Goal: Task Accomplishment & Management: Manage account settings

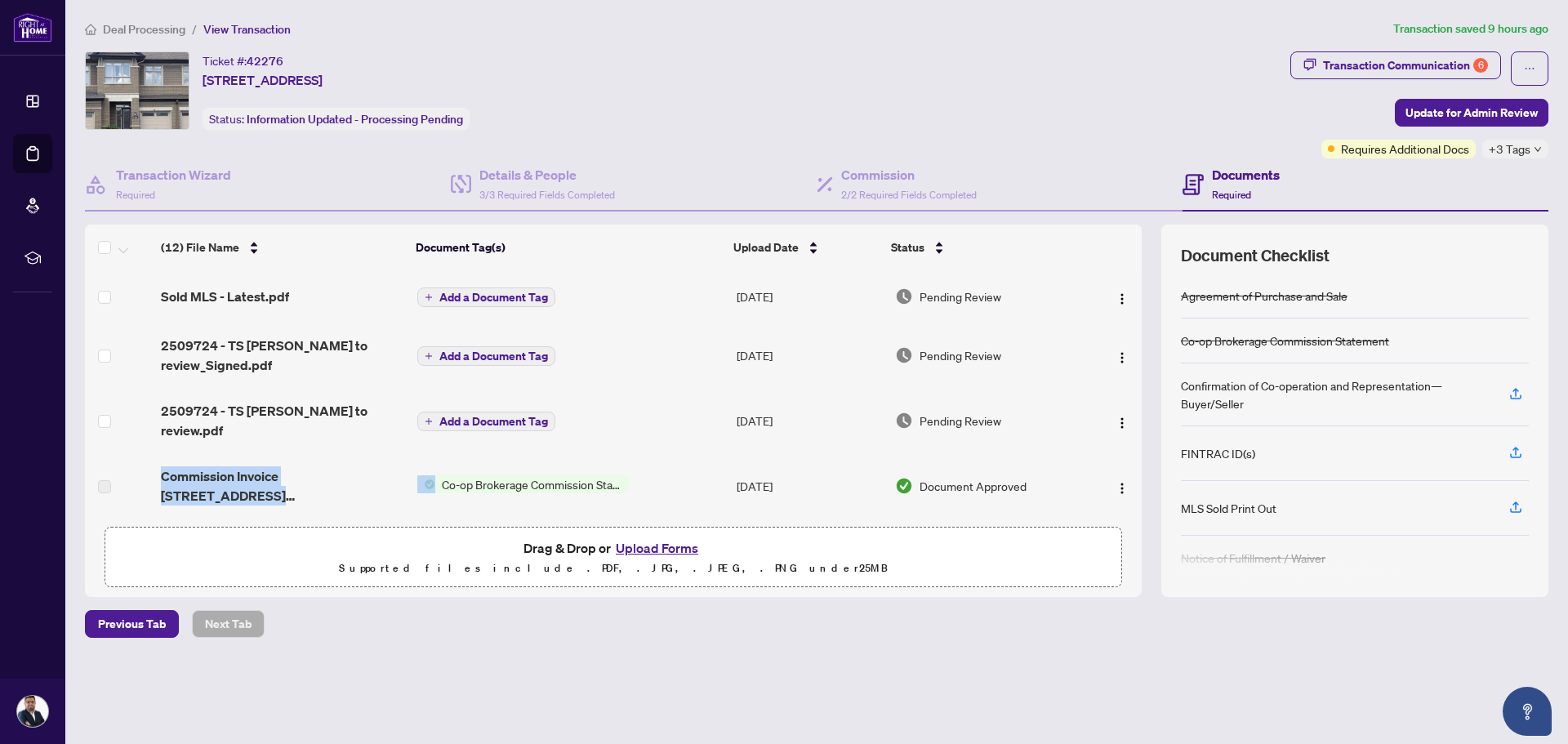
scroll to position [21, 0]
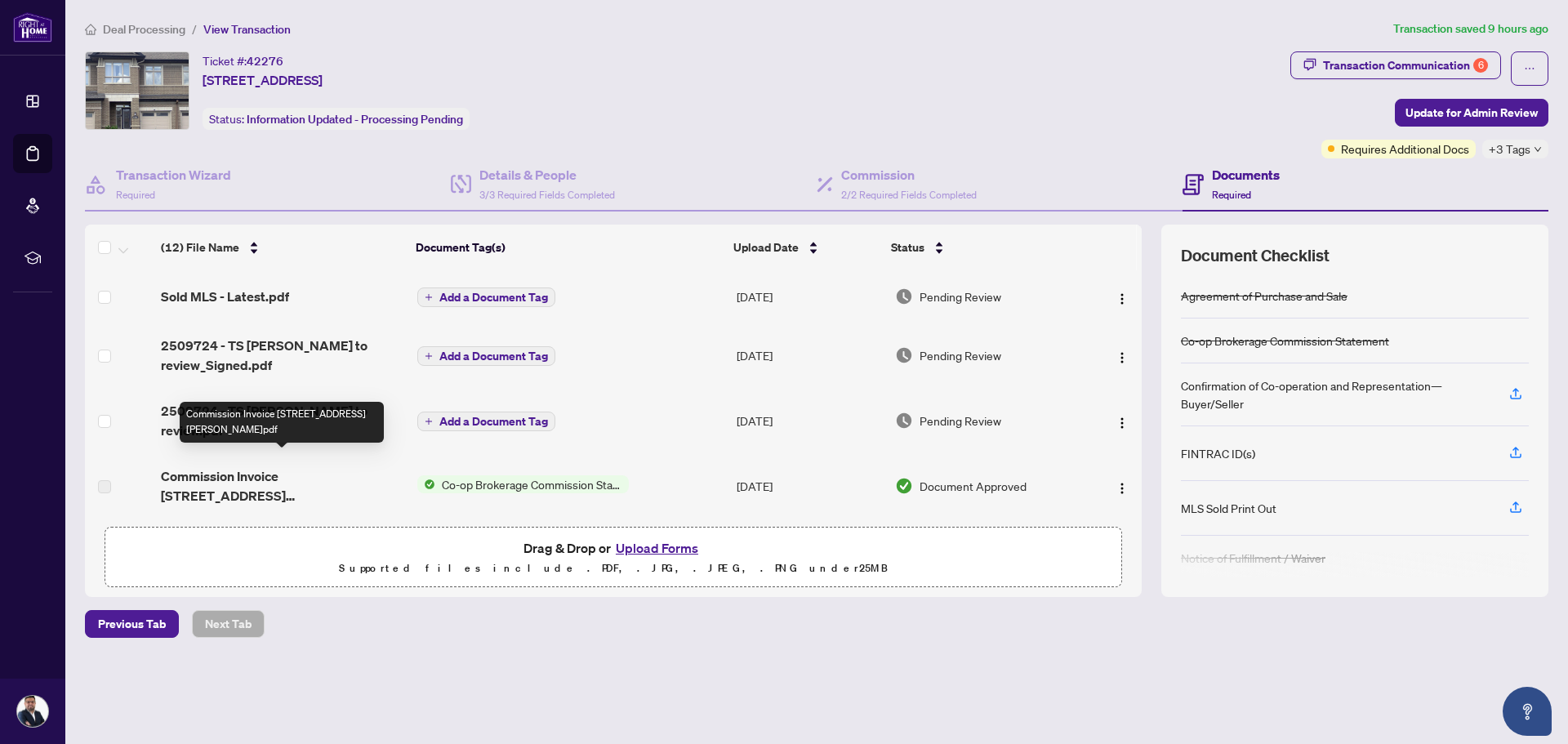
click at [226, 466] on span "Commission Invoice 152 Popplewell Crescent.pdf" at bounding box center [282, 485] width 243 height 39
click at [307, 485] on span "Commission Invoice 152 Popplewell Crescent.pdf" at bounding box center [282, 485] width 243 height 39
click at [543, 475] on span "Co-op Brokerage Commission Statement" at bounding box center [532, 484] width 194 height 18
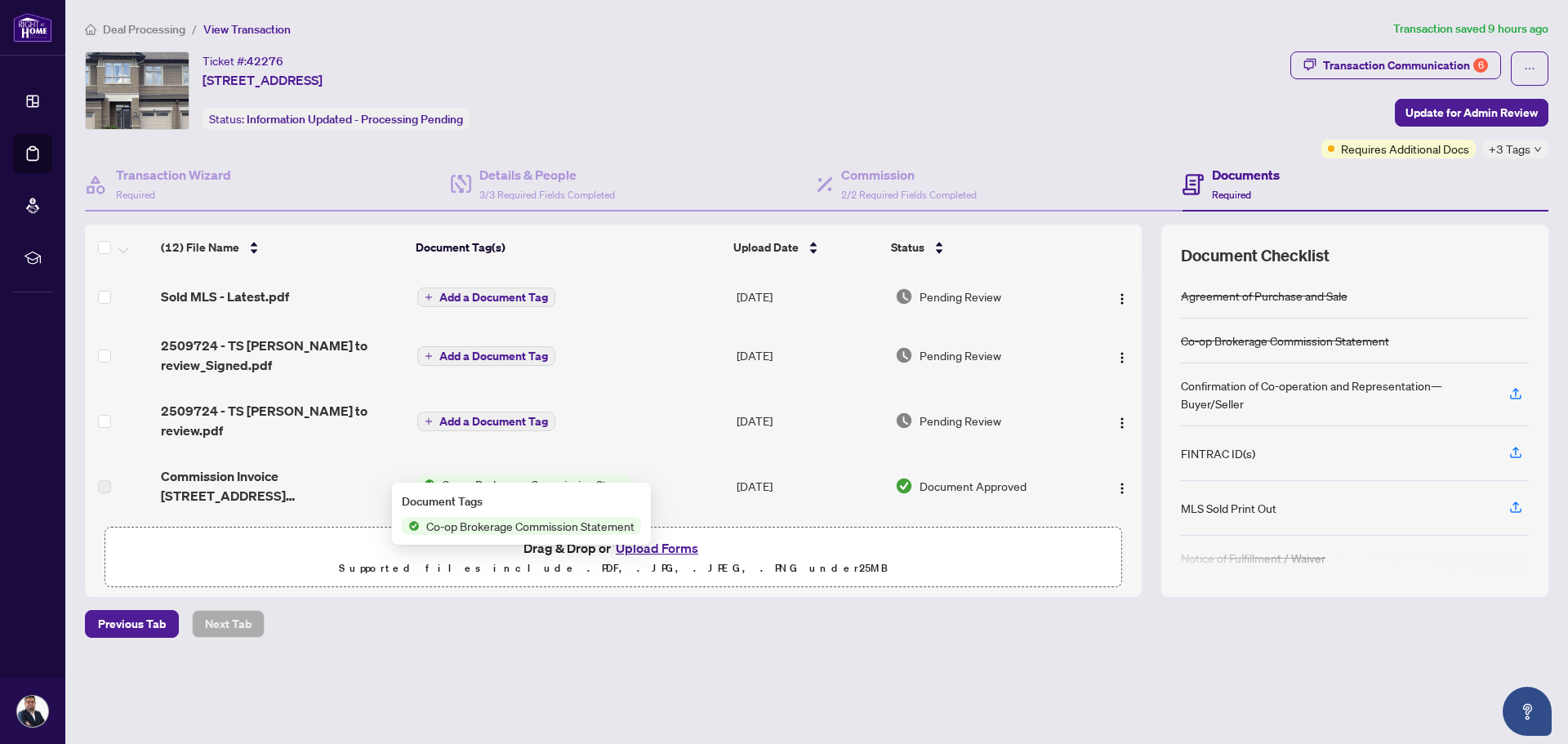
click at [543, 475] on span "Co-op Brokerage Commission Statement" at bounding box center [532, 484] width 194 height 18
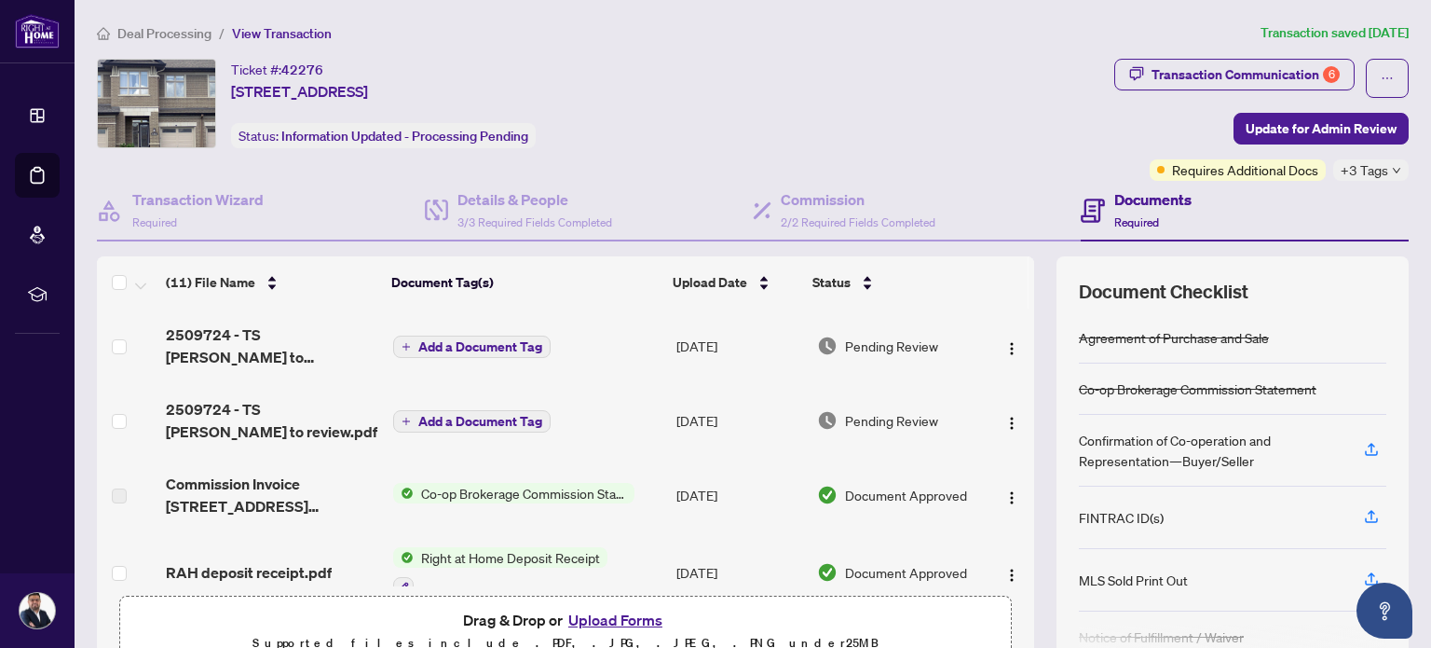
scroll to position [127, 0]
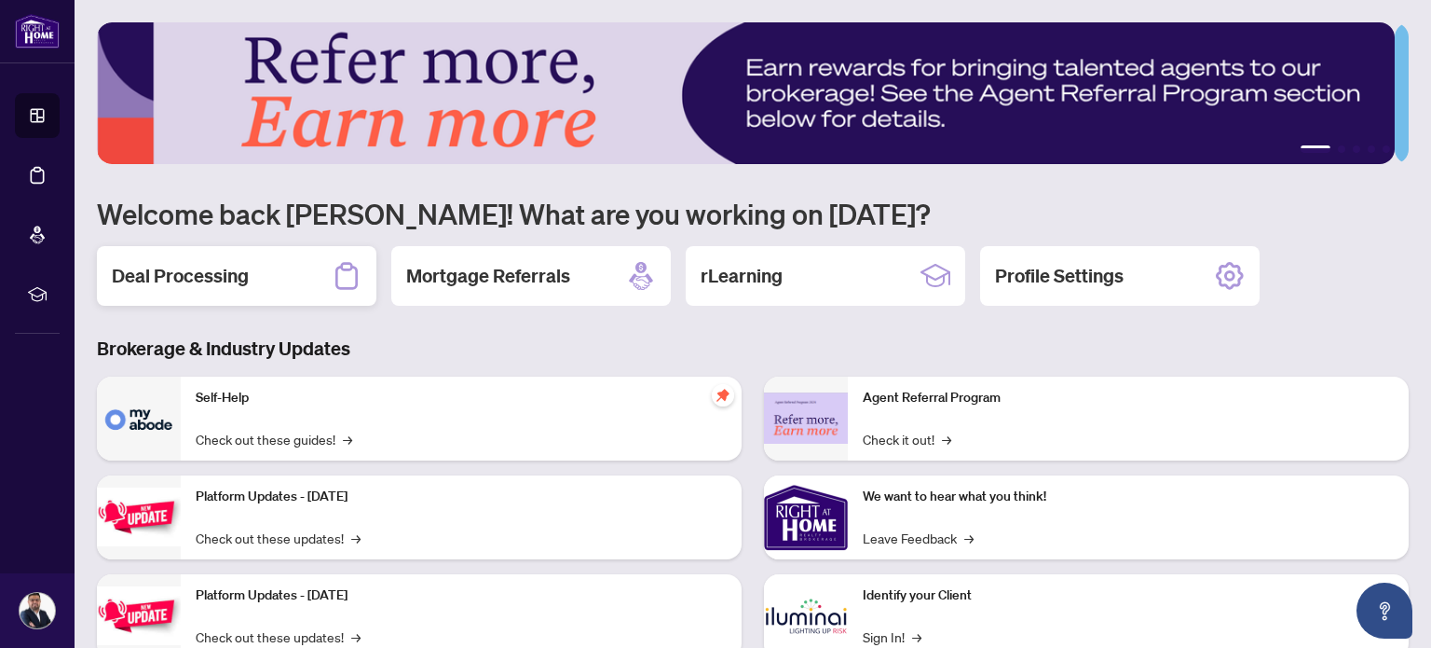
click at [190, 288] on div "Deal Processing" at bounding box center [237, 276] width 280 height 60
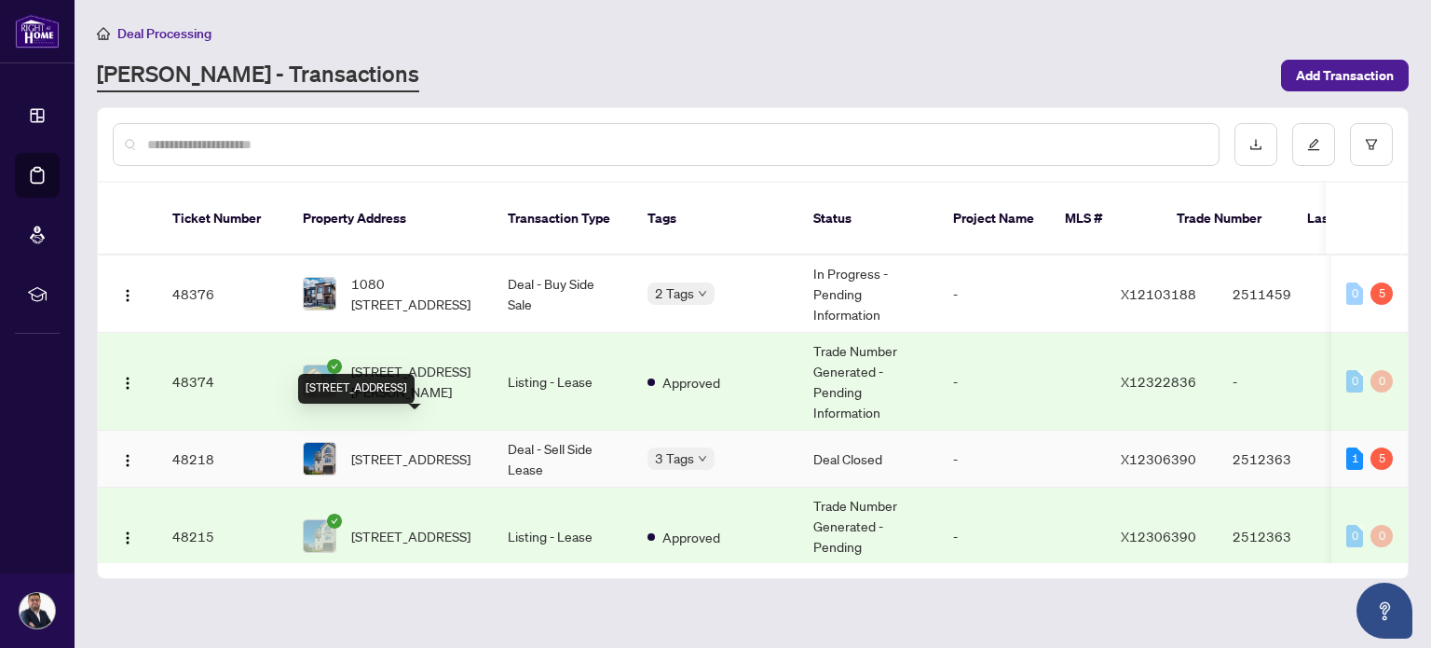
click at [406, 448] on span "[STREET_ADDRESS]" at bounding box center [410, 458] width 119 height 20
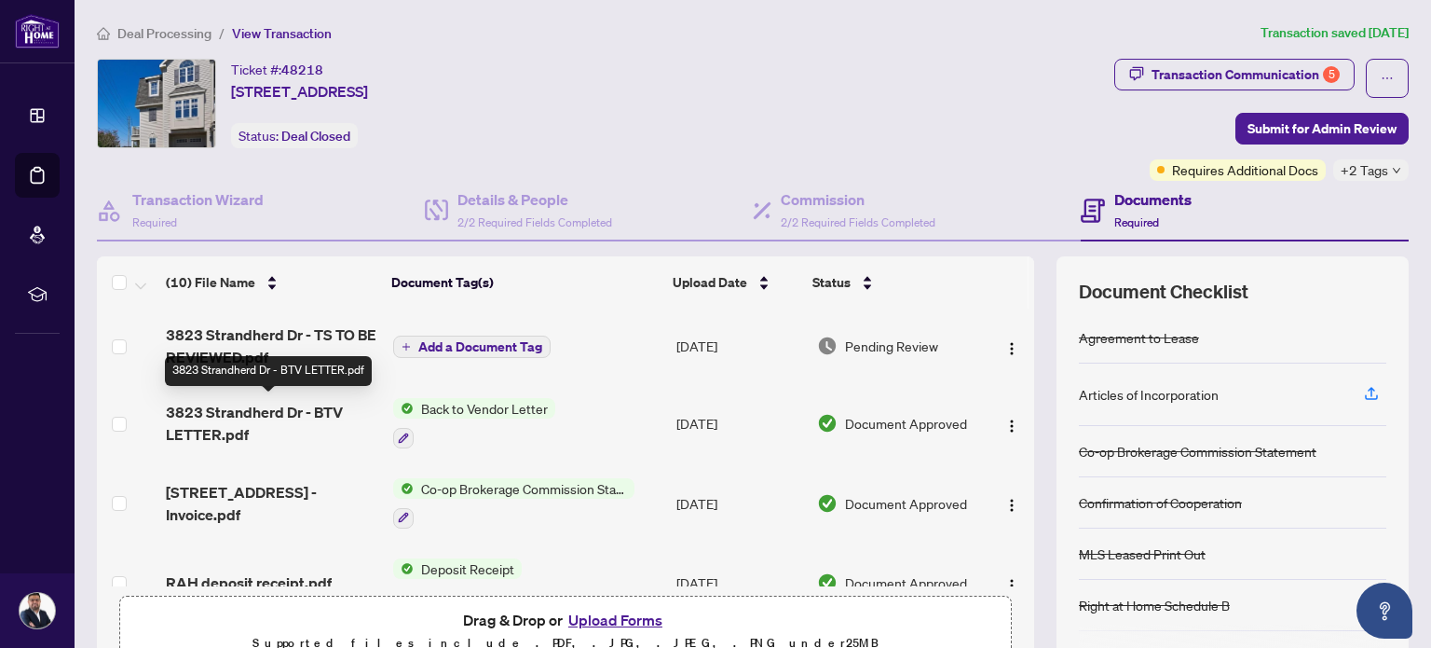
click at [301, 405] on span "3823 Strandherd Dr - BTV LETTER.pdf" at bounding box center [271, 423] width 211 height 45
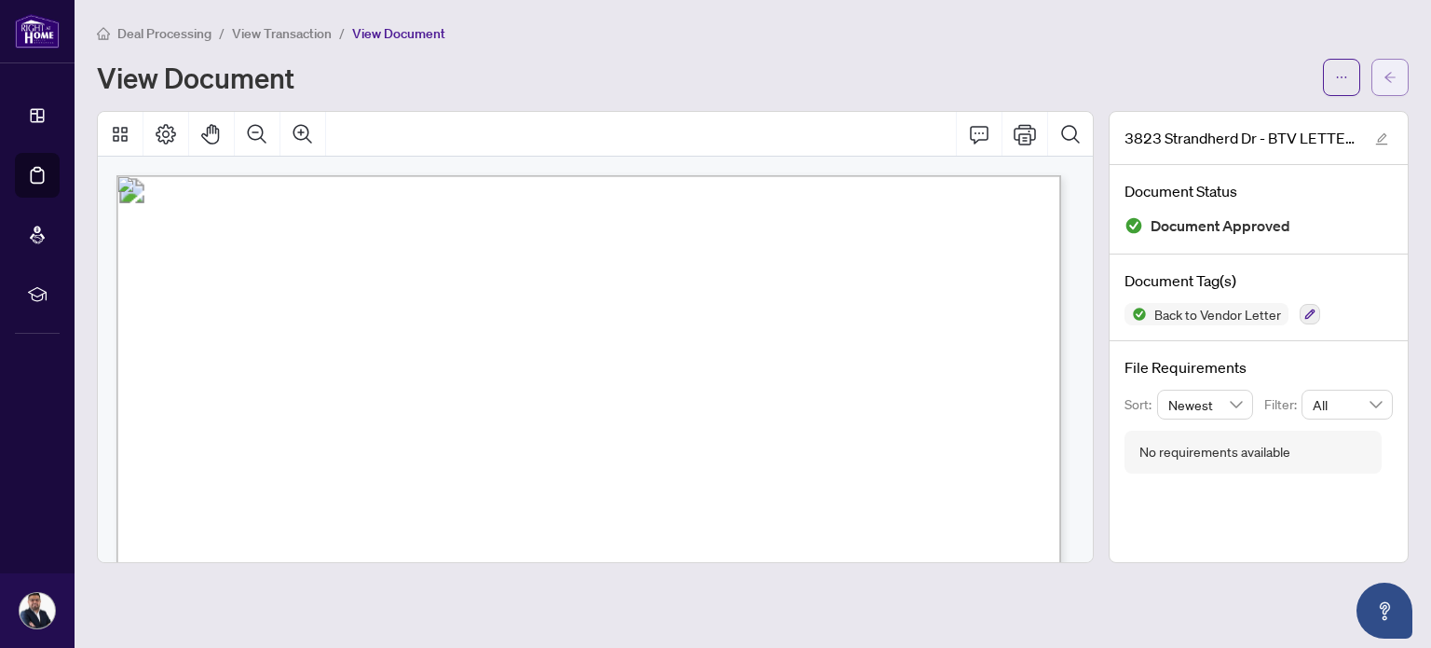
click at [1380, 75] on button "button" at bounding box center [1389, 77] width 37 height 37
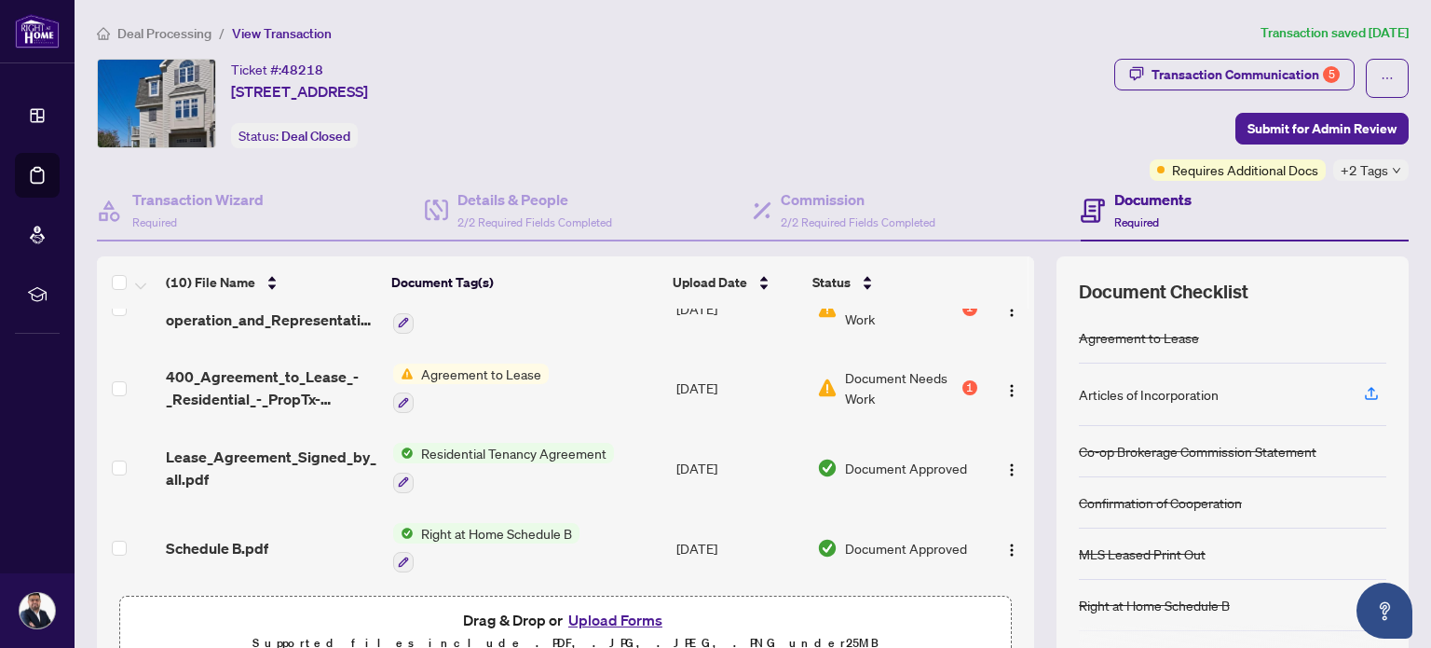
scroll to position [217, 0]
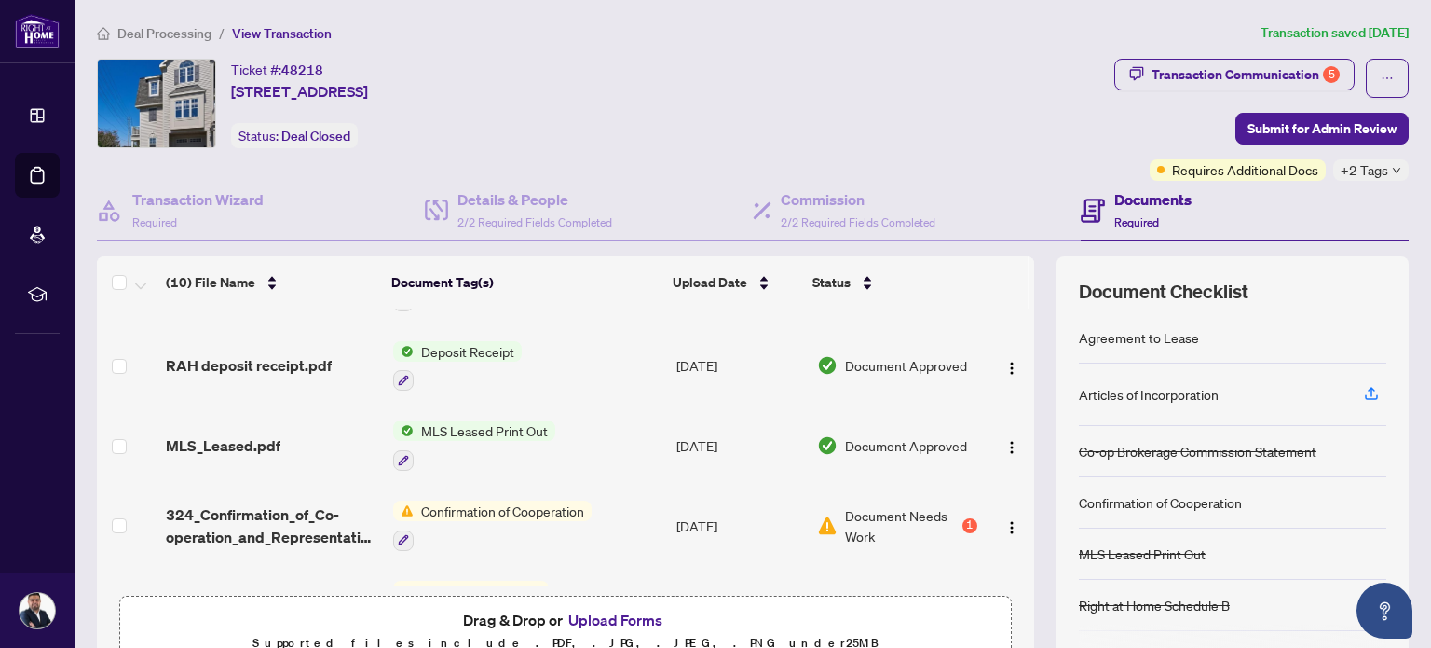
click at [386, 514] on td "Confirmation of Cooperation" at bounding box center [527, 525] width 283 height 80
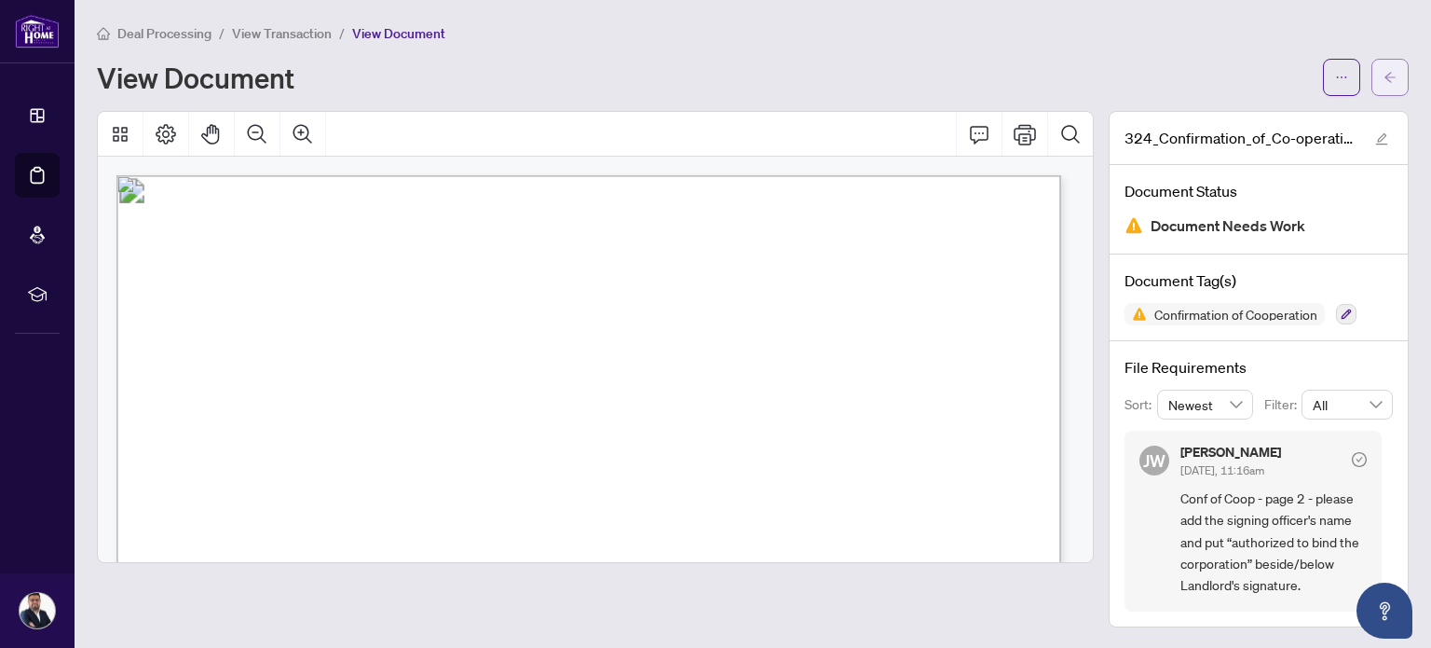
click at [1384, 71] on icon "arrow-left" at bounding box center [1390, 77] width 13 height 13
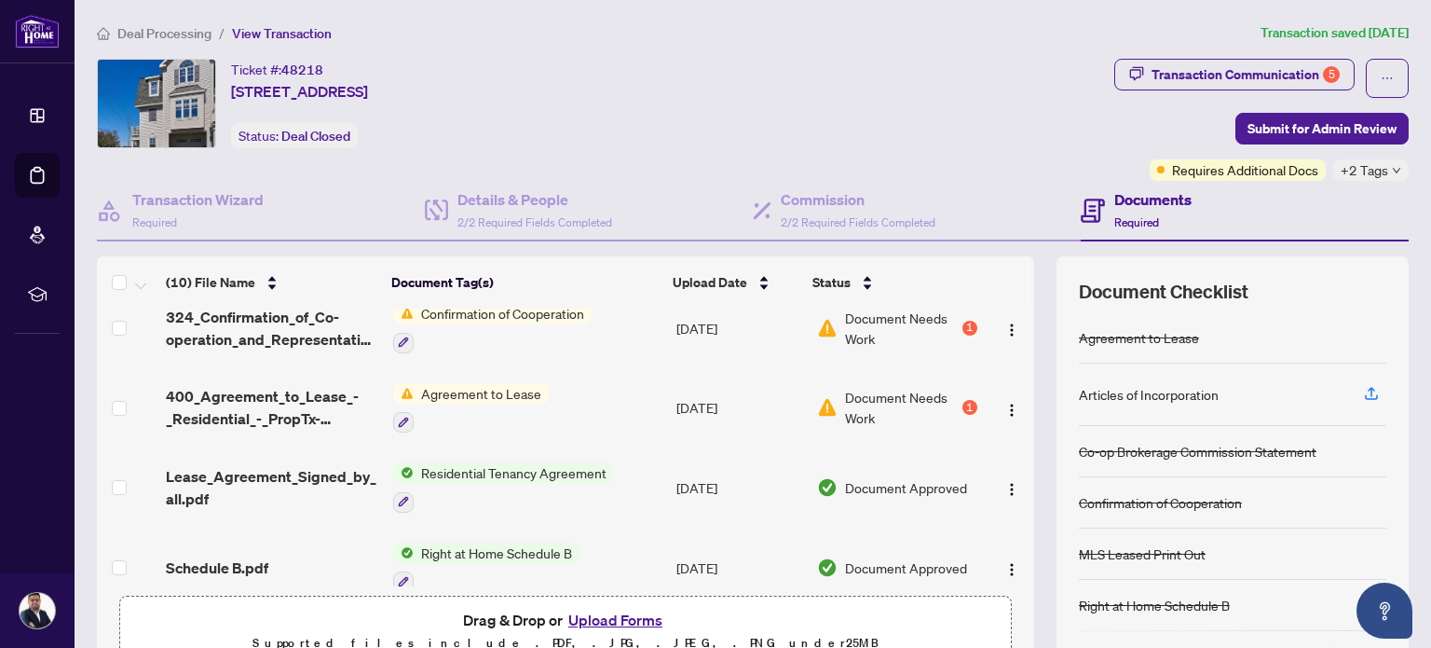
scroll to position [381, 0]
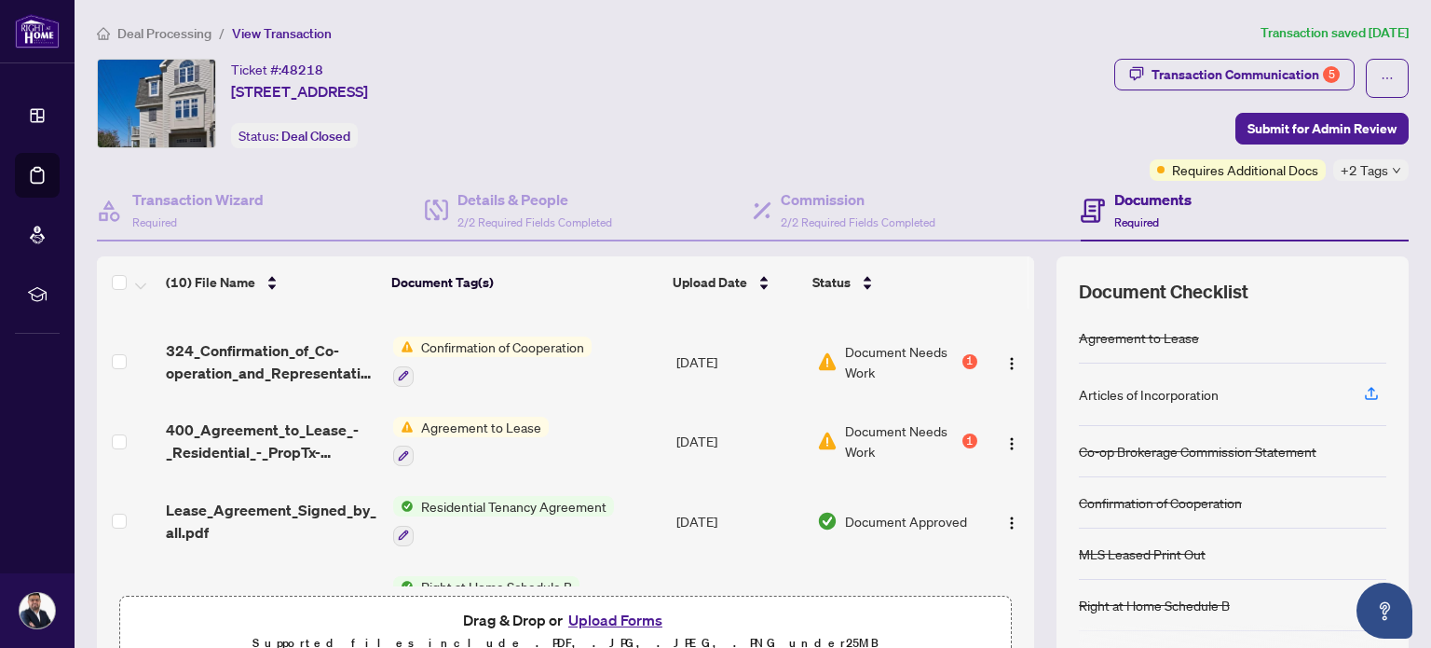
click at [475, 416] on span "Agreement to Lease" at bounding box center [481, 426] width 135 height 20
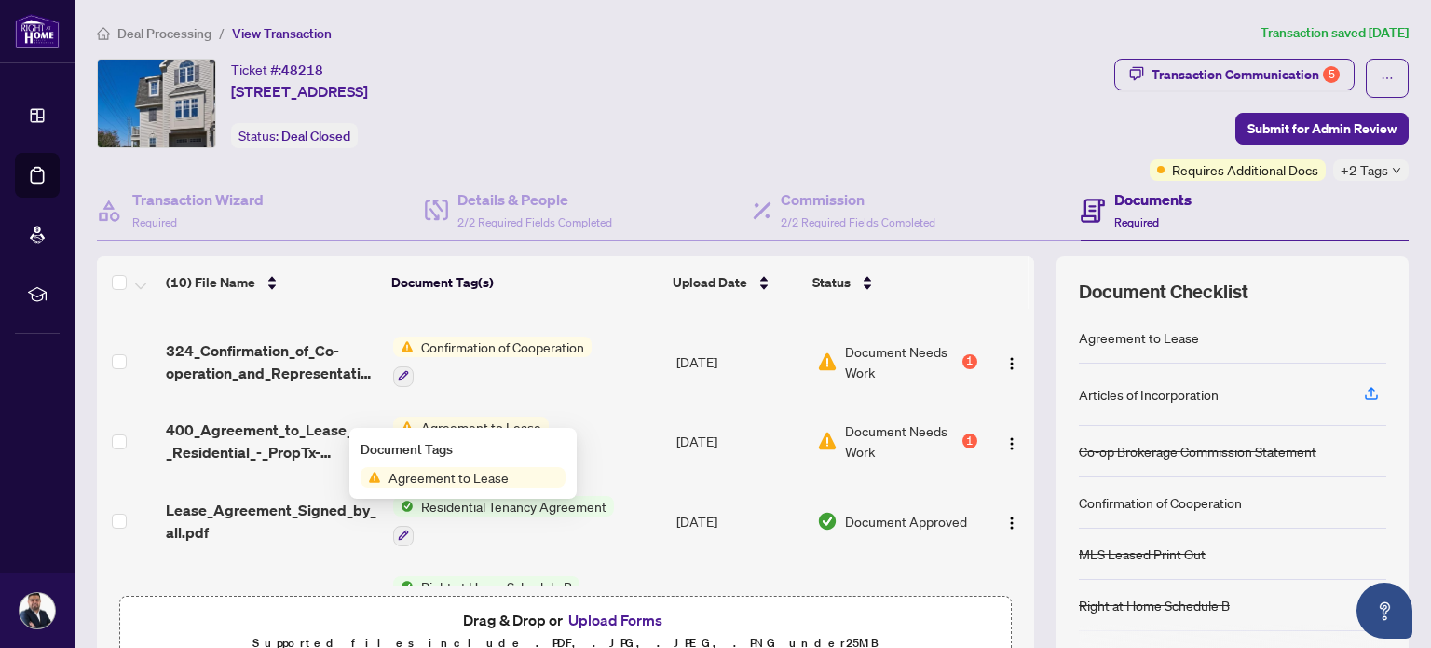
scroll to position [490, 0]
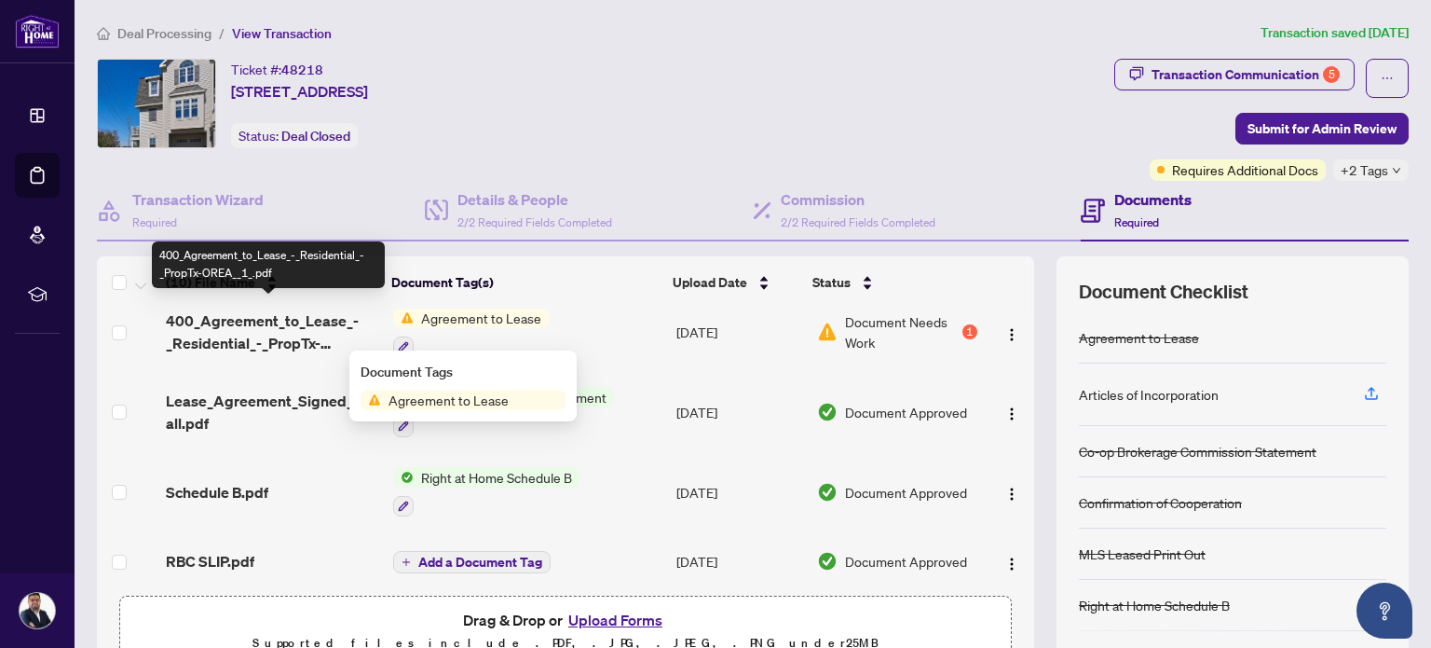
click at [298, 320] on span "400_Agreement_to_Lease_-_Residential_-_PropTx-OREA__1_.pdf" at bounding box center [271, 331] width 211 height 45
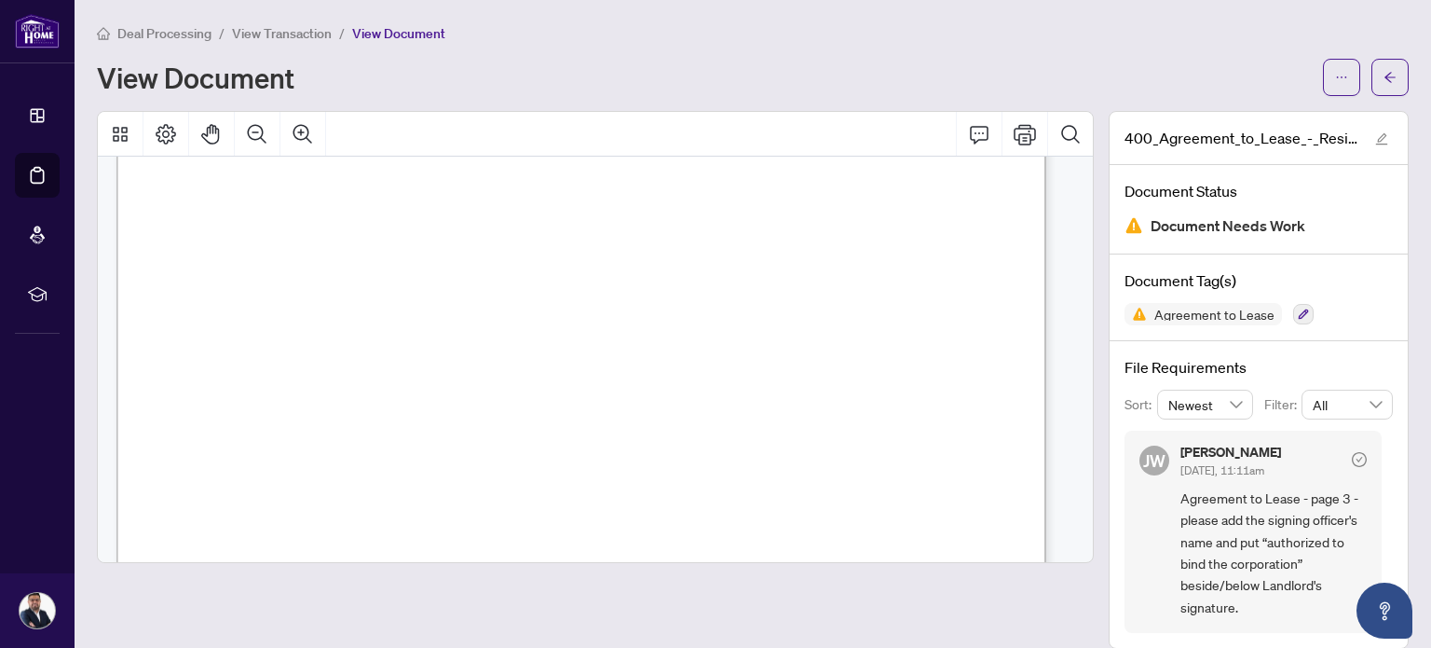
drag, startPoint x: 1383, startPoint y: 70, endPoint x: 1422, endPoint y: 96, distance: 47.0
click at [1380, 70] on button "button" at bounding box center [1389, 77] width 37 height 37
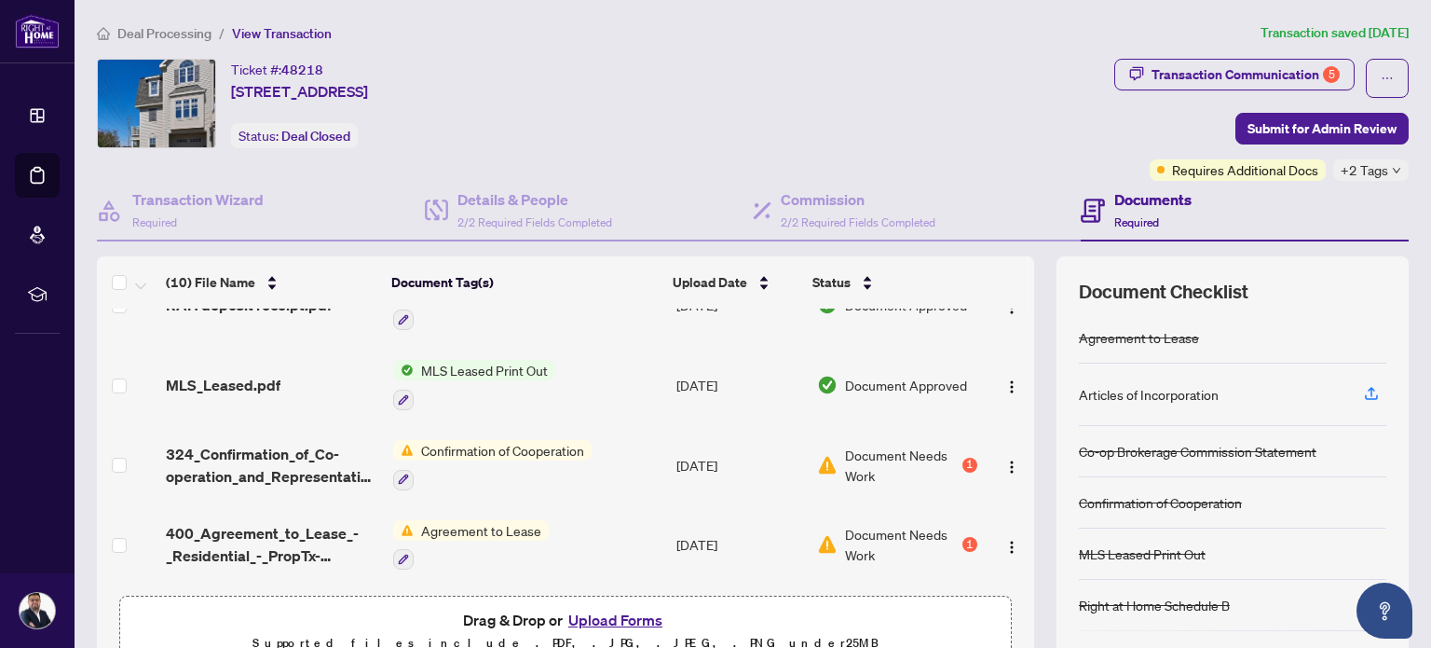
scroll to position [272, 0]
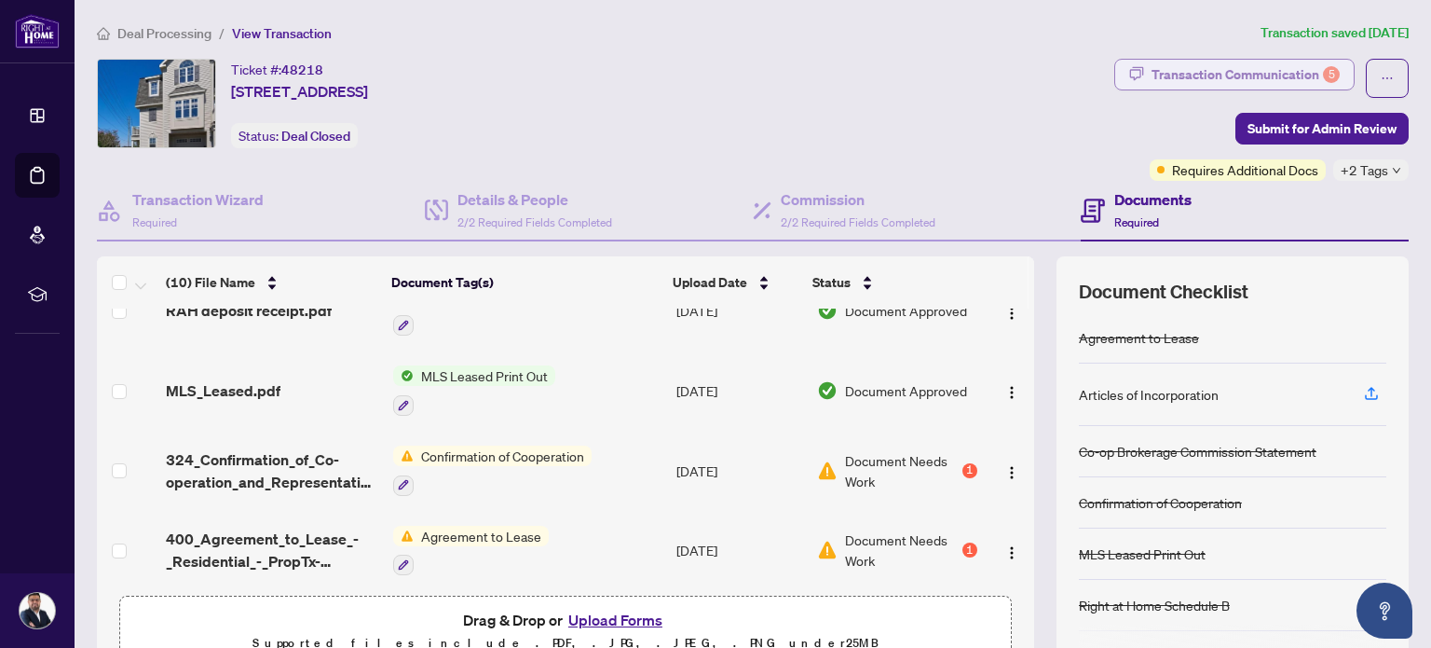
click at [1222, 73] on div "Transaction Communication 5" at bounding box center [1246, 75] width 188 height 30
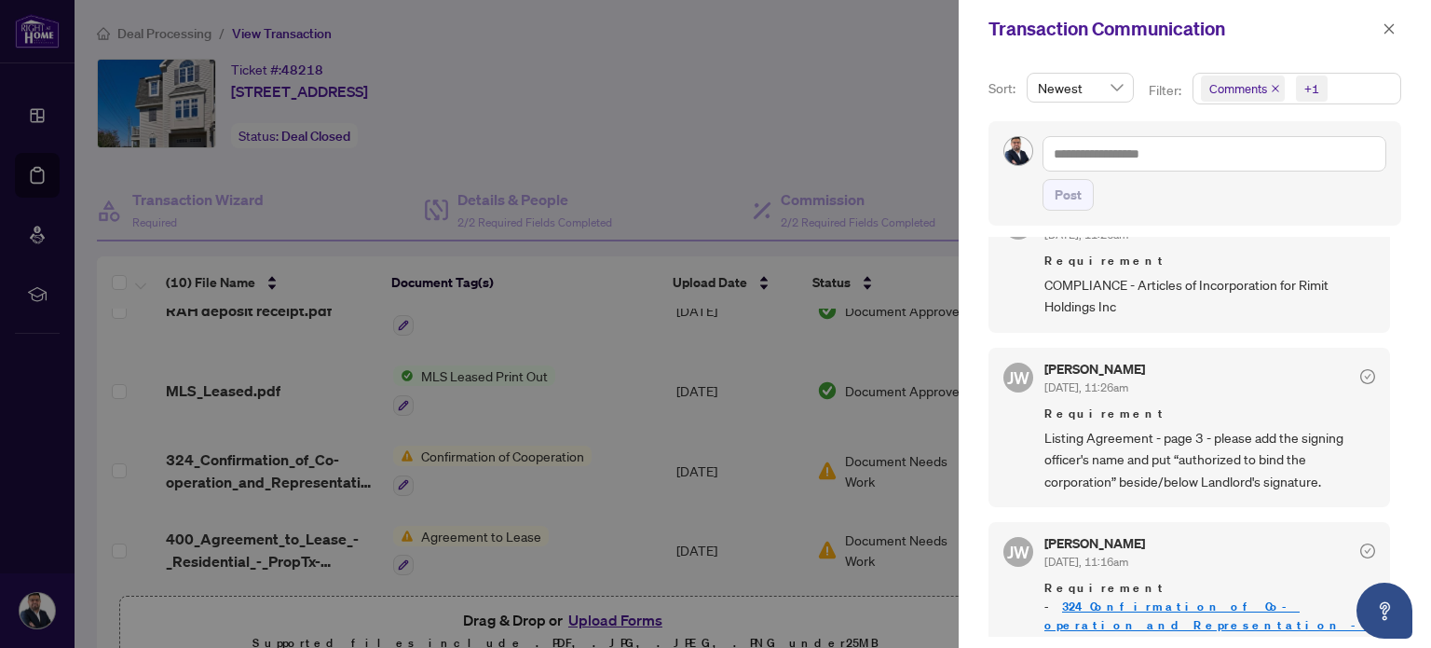
scroll to position [1195, 0]
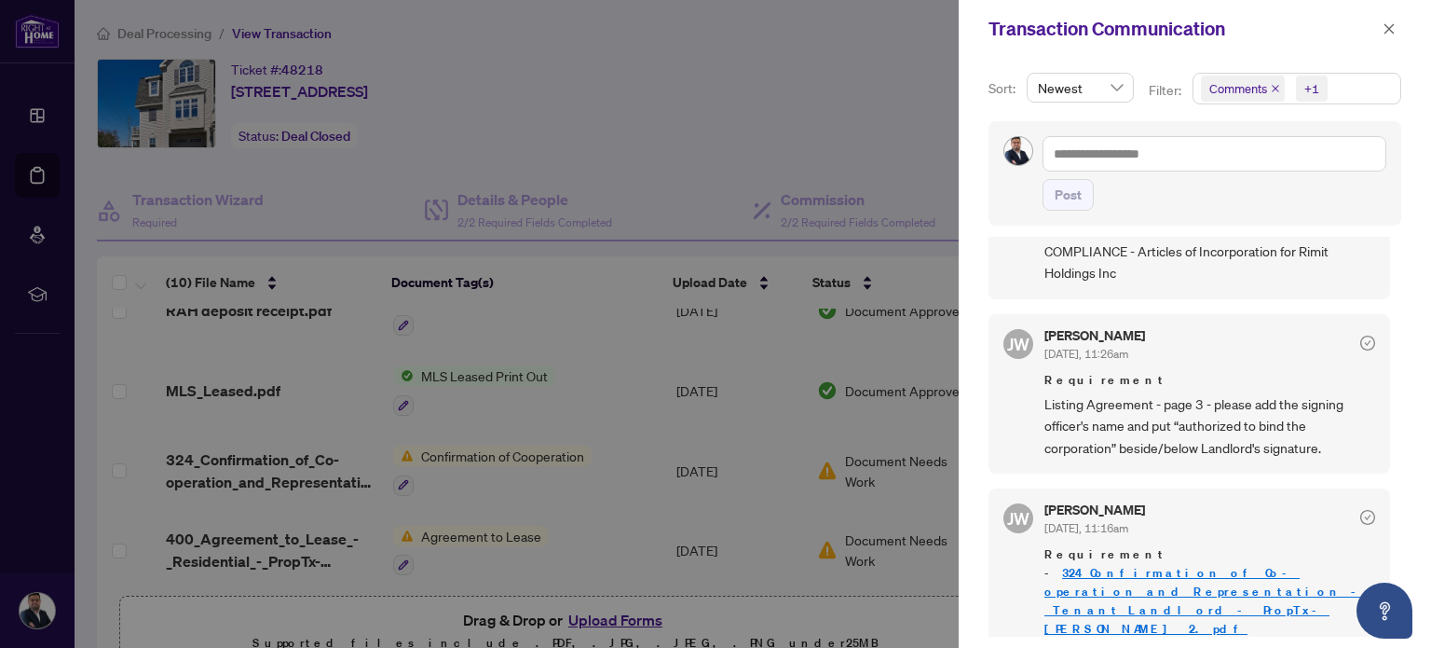
click at [581, 329] on div at bounding box center [715, 324] width 1431 height 648
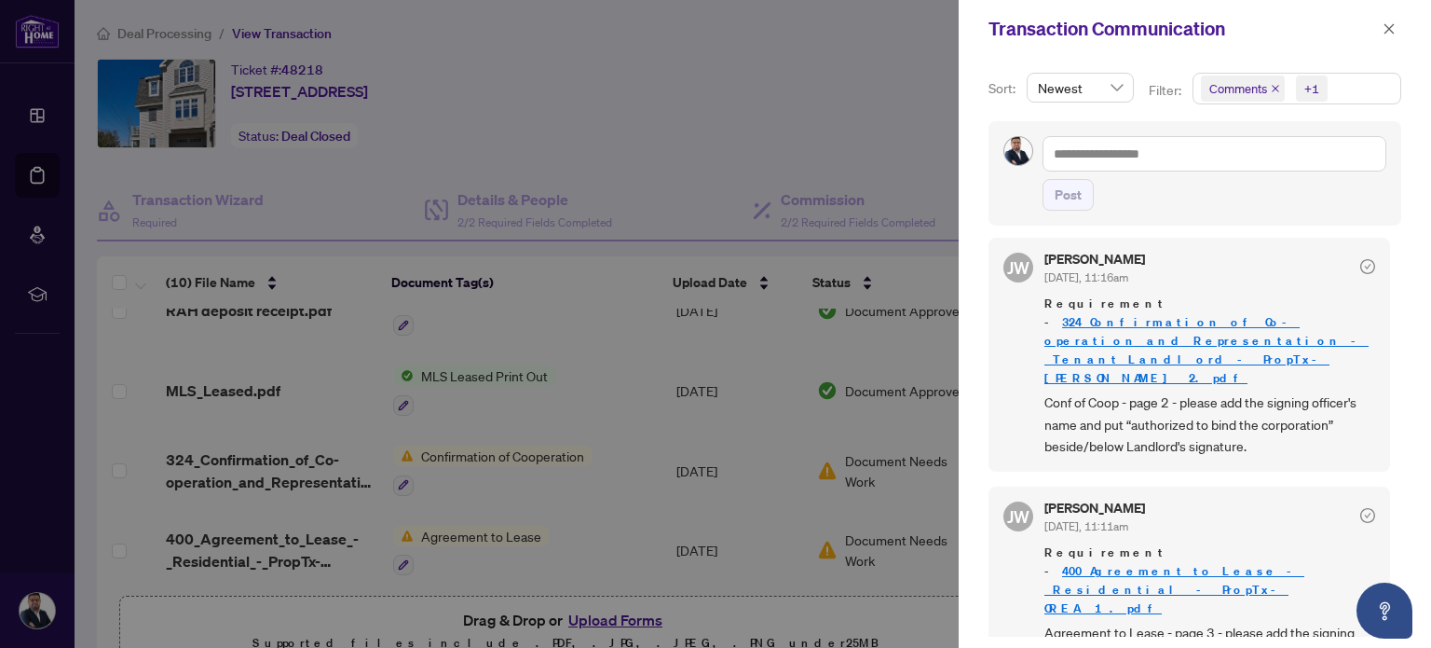
scroll to position [1412, 0]
